Goal: Information Seeking & Learning: Find specific page/section

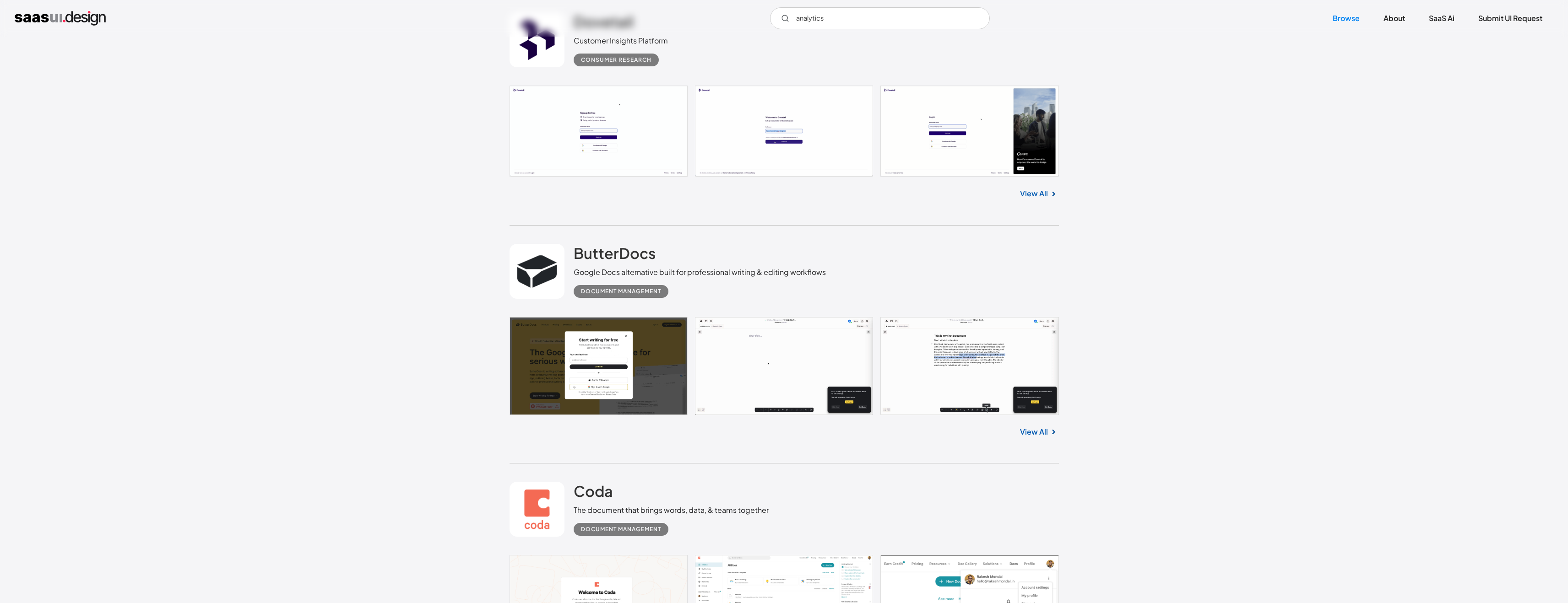
scroll to position [1755, 0]
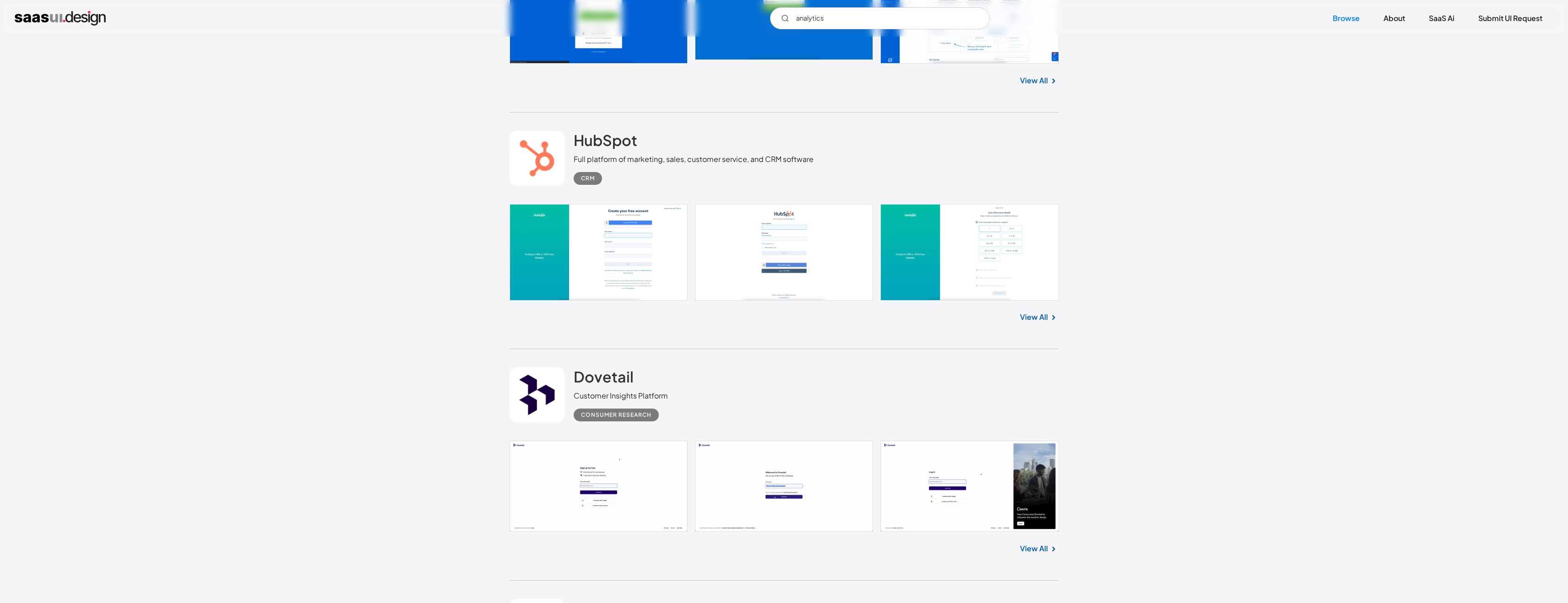
click at [927, 16] on input "analytics" at bounding box center [880, 18] width 220 height 22
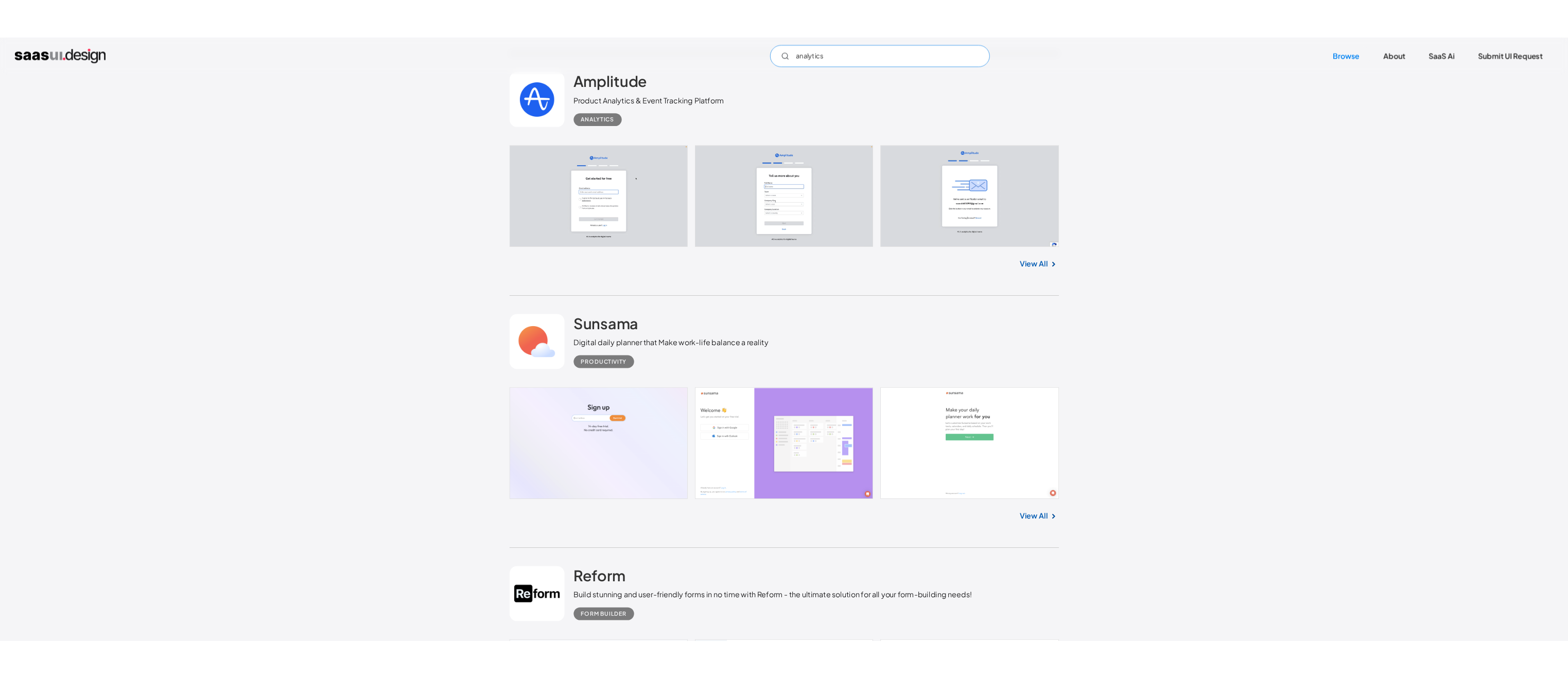
scroll to position [4487, 0]
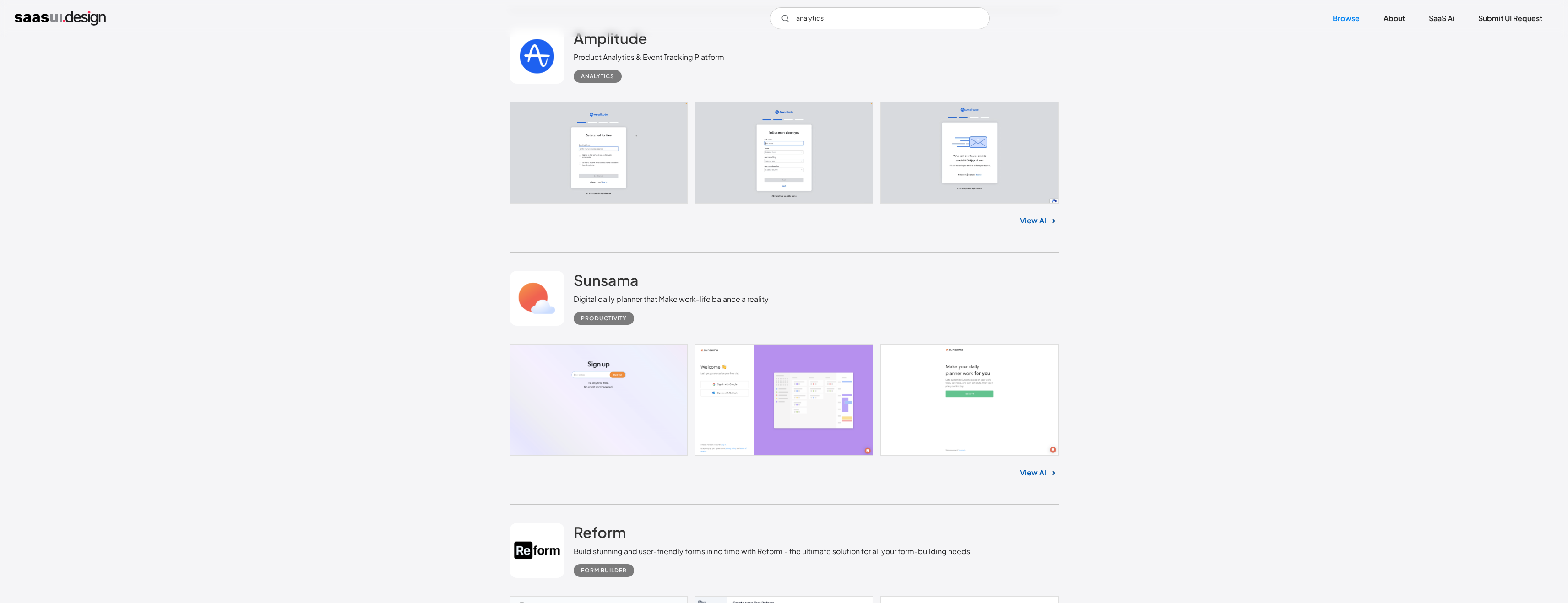
click at [598, 78] on div "Analytics" at bounding box center [597, 77] width 33 height 11
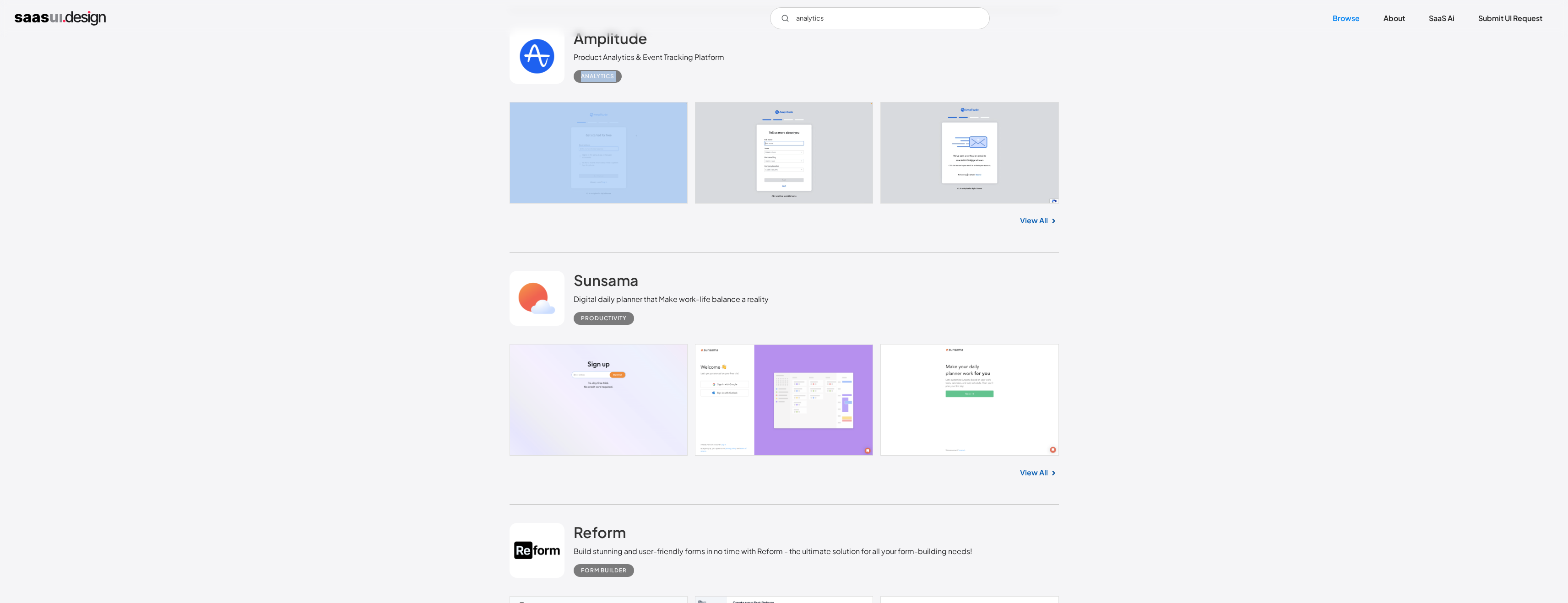
click at [598, 78] on div "Analytics" at bounding box center [597, 77] width 33 height 11
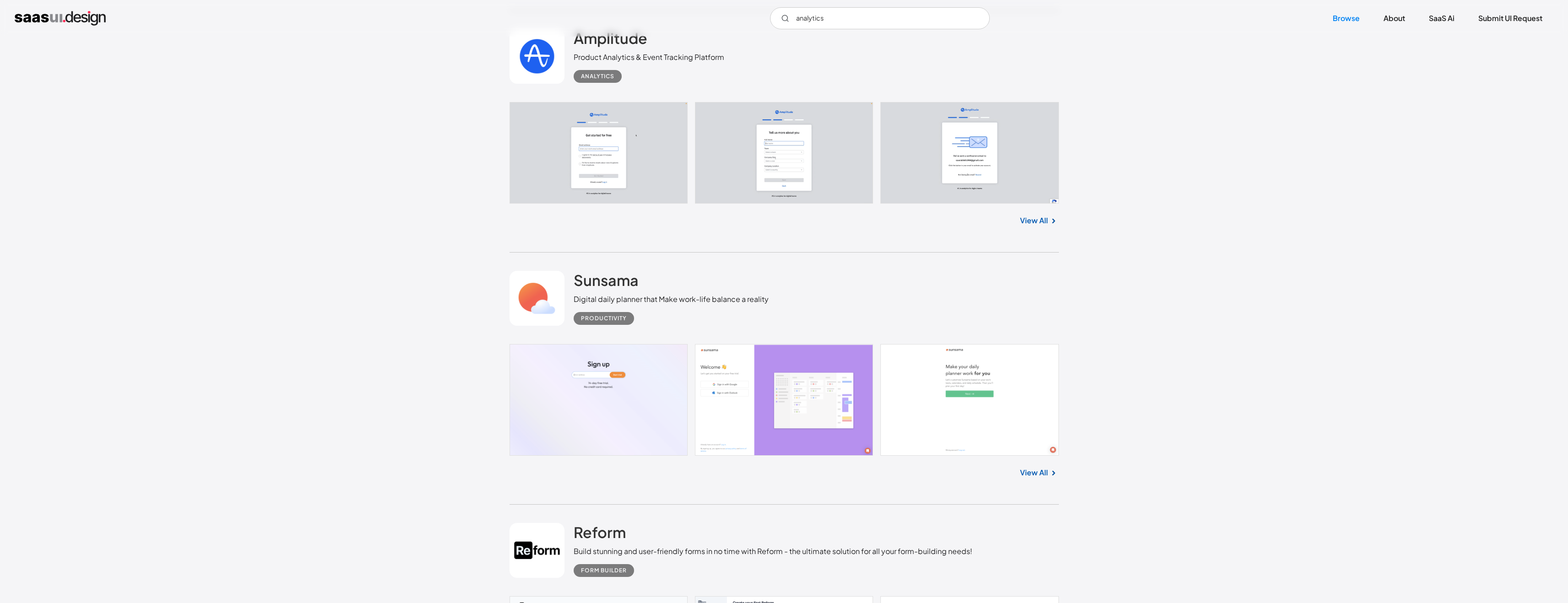
click at [607, 78] on div "Analytics" at bounding box center [597, 77] width 33 height 11
click at [824, 12] on input "analytics" at bounding box center [880, 18] width 220 height 22
type input "mdm"
